Goal: Task Accomplishment & Management: Use online tool/utility

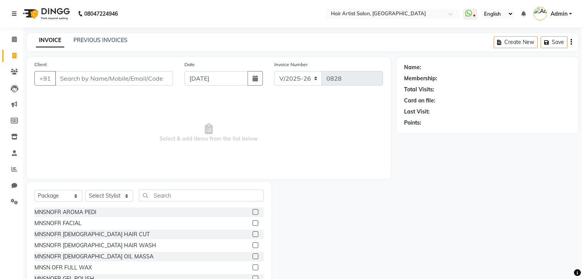
select select "7809"
select select "package"
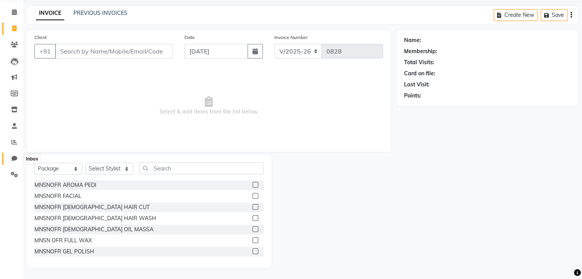
click at [14, 157] on icon at bounding box center [14, 159] width 6 height 6
select select "100"
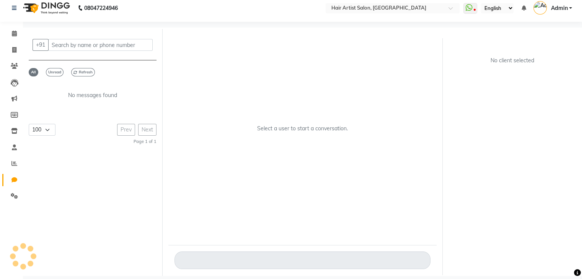
scroll to position [6, 0]
click at [14, 146] on icon at bounding box center [14, 148] width 5 height 6
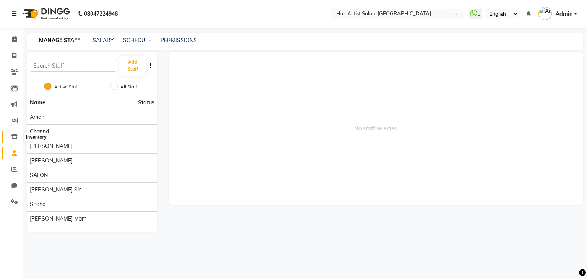
click at [13, 137] on icon at bounding box center [14, 137] width 7 height 6
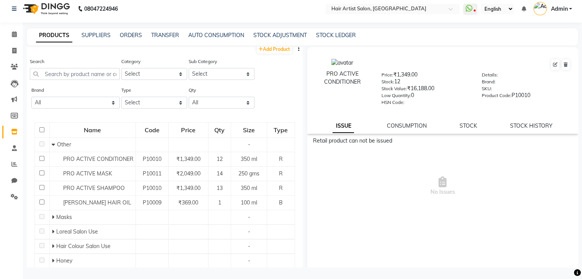
scroll to position [5, 0]
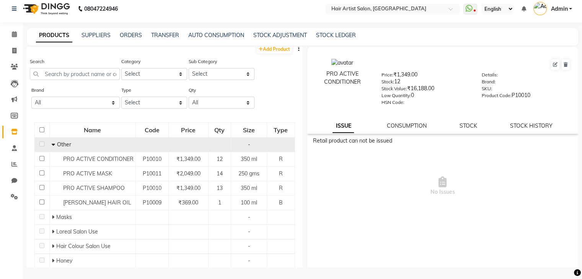
click at [54, 145] on icon at bounding box center [53, 144] width 3 height 5
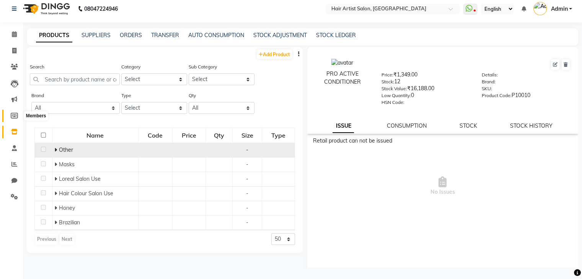
click at [15, 113] on icon at bounding box center [14, 116] width 7 height 6
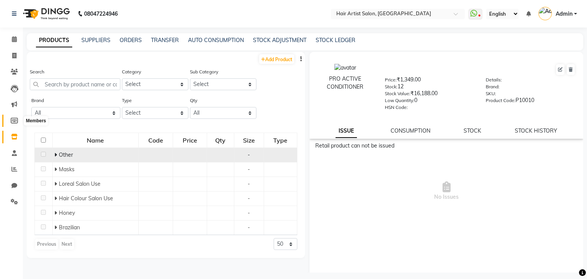
select select
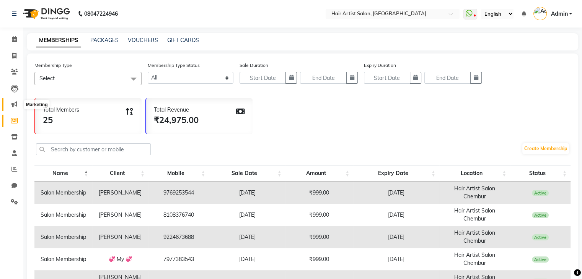
click at [12, 104] on icon at bounding box center [14, 104] width 6 height 6
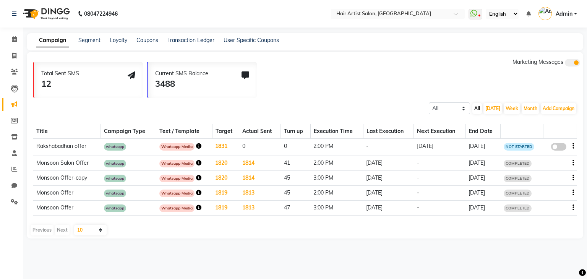
click at [76, 165] on td "Monsoon Salon Offer" at bounding box center [67, 163] width 68 height 15
click at [139, 161] on td "whatsapp" at bounding box center [128, 163] width 55 height 15
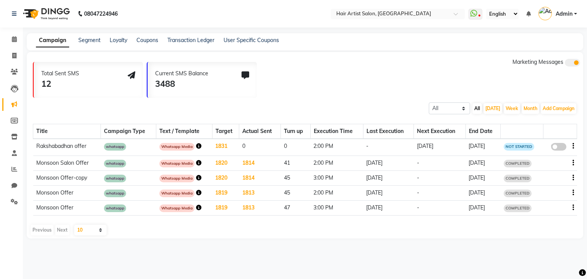
click at [558, 145] on span at bounding box center [558, 147] width 15 height 8
click at [562, 148] on input "false" at bounding box center [562, 148] width 0 height 0
select select "3"
select select "36763"
select select "1"
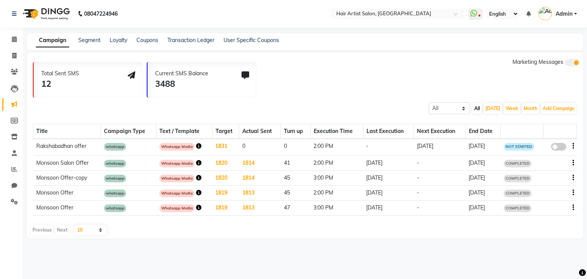
select select "2"
select select "840"
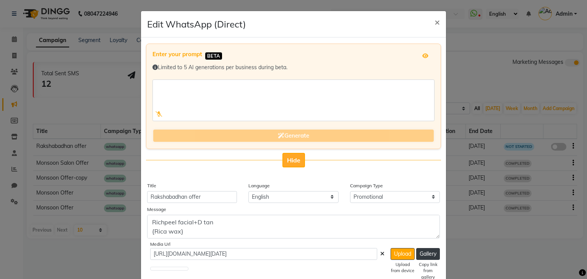
click at [291, 161] on span "Hide" at bounding box center [293, 160] width 13 height 8
